Goal: Information Seeking & Learning: Learn about a topic

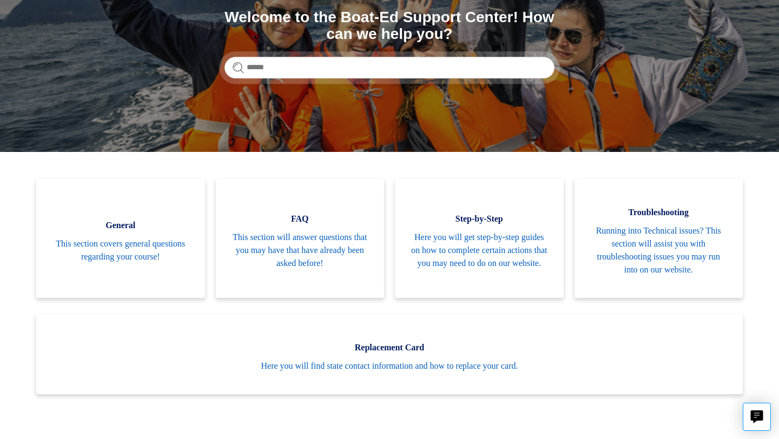
scroll to position [134, 0]
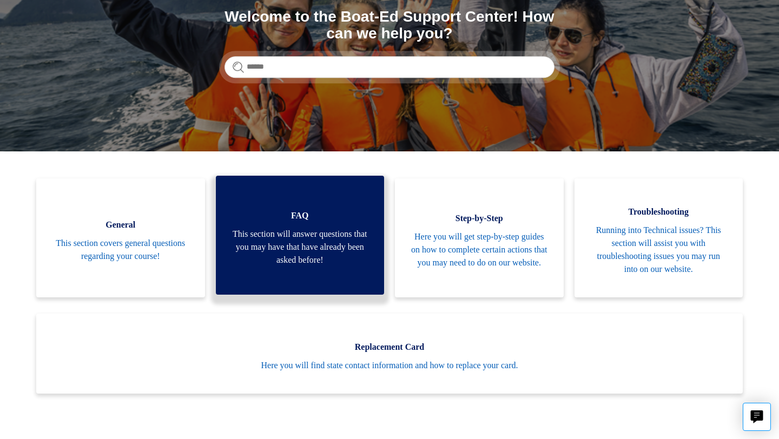
click at [333, 248] on span "This section will answer questions that you may have that have already been ask…" at bounding box center [300, 247] width 136 height 39
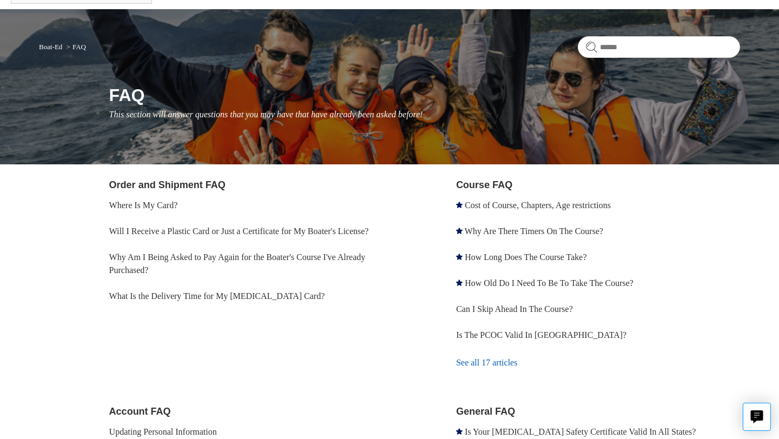
scroll to position [61, 0]
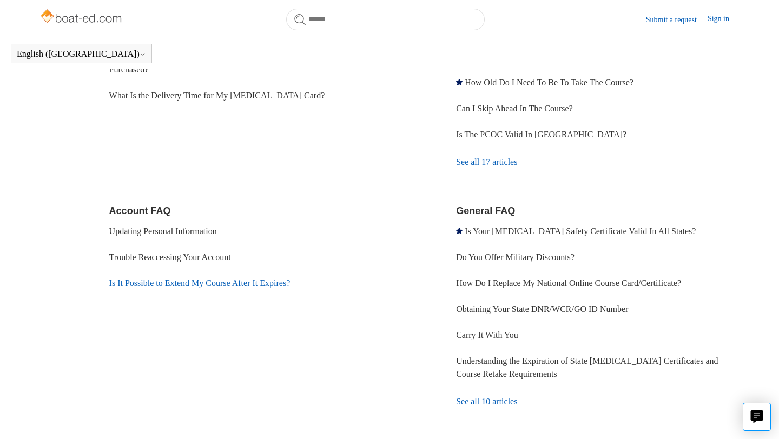
click at [232, 288] on link "Is It Possible to Extend My Course After It Expires?" at bounding box center [199, 282] width 181 height 9
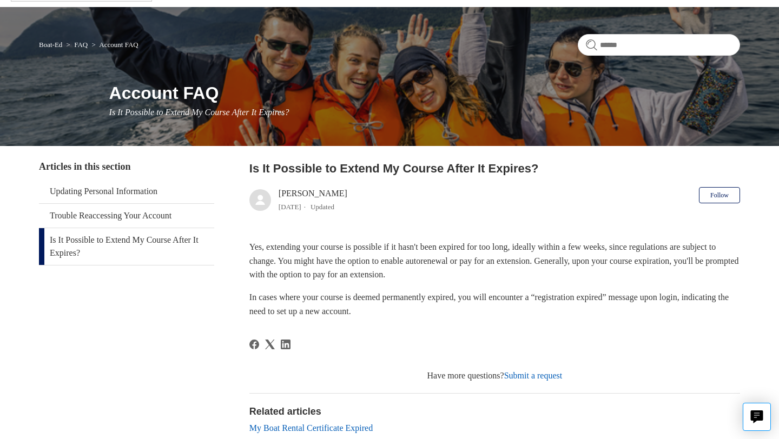
scroll to position [63, 0]
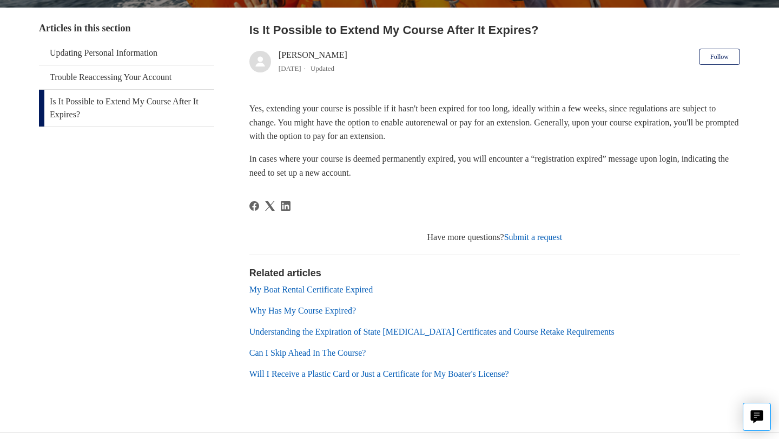
click at [354, 306] on link "Why Has My Course Expired?" at bounding box center [302, 310] width 107 height 9
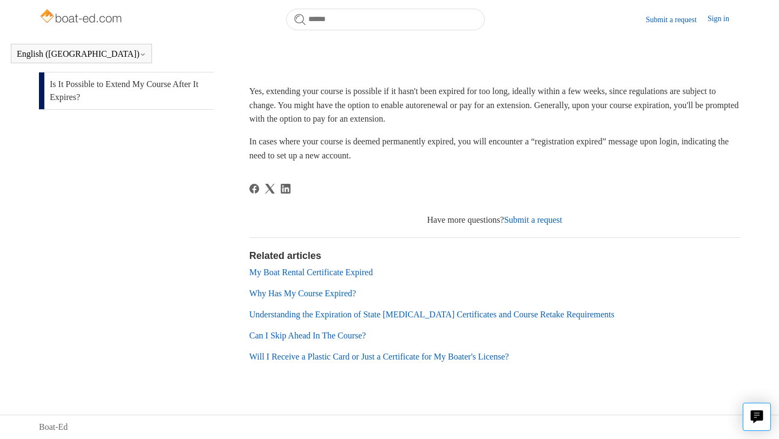
scroll to position [217, 0]
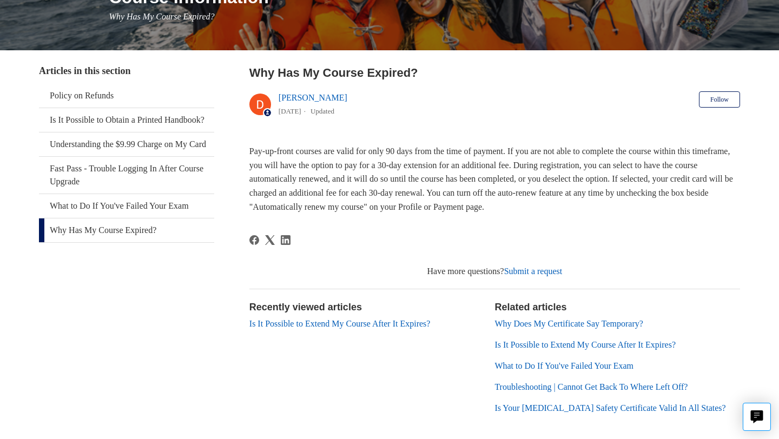
scroll to position [158, 0]
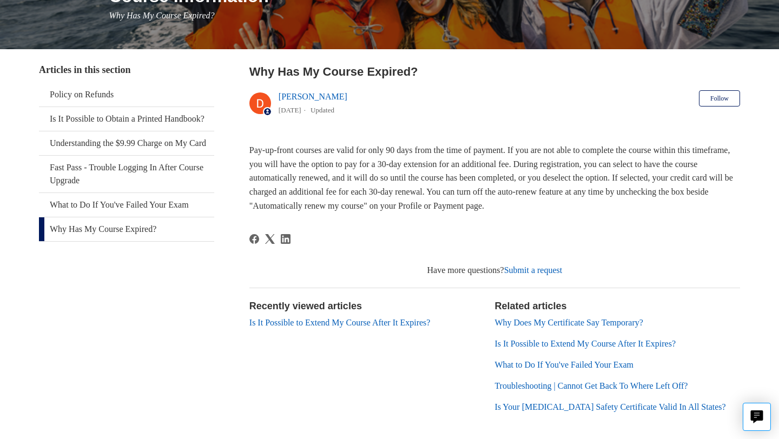
click at [561, 320] on link "Why Does My Certificate Say Temporary?" at bounding box center [568, 322] width 149 height 9
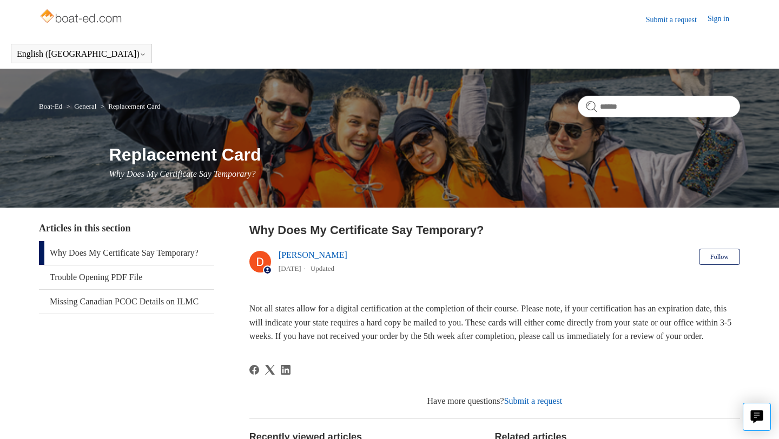
click at [131, 105] on link "Replacement Card" at bounding box center [134, 106] width 52 height 8
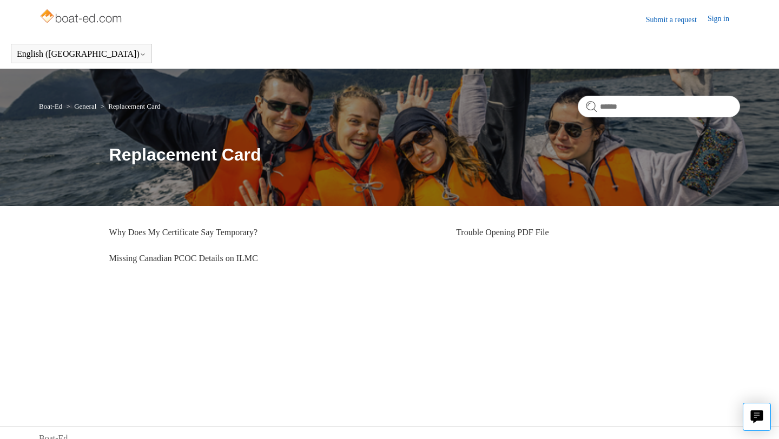
scroll to position [11, 0]
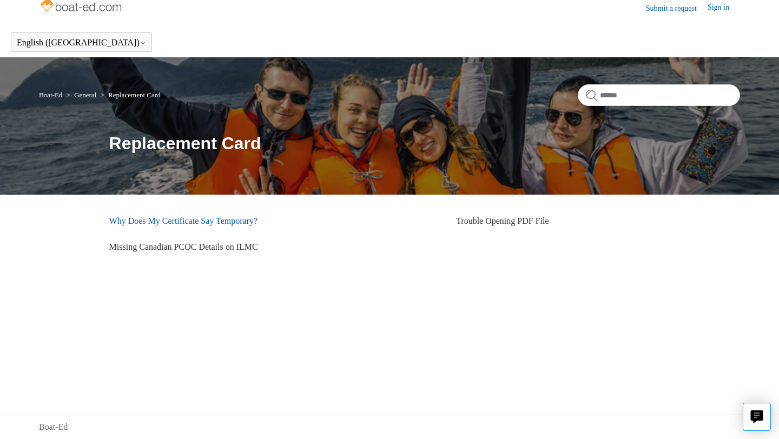
click at [221, 223] on link "Why Does My Certificate Say Temporary?" at bounding box center [183, 220] width 149 height 9
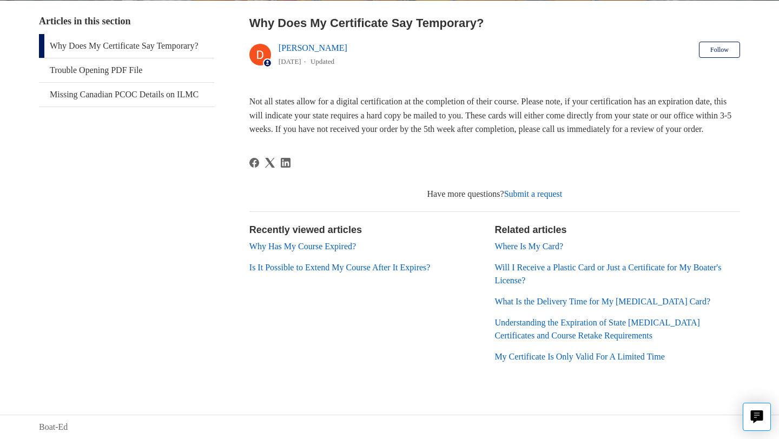
scroll to position [213, 0]
click at [527, 251] on link "Where Is My Card?" at bounding box center [528, 246] width 69 height 9
